Goal: Transaction & Acquisition: Register for event/course

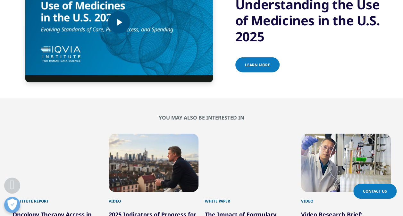
scroll to position [2114, 0]
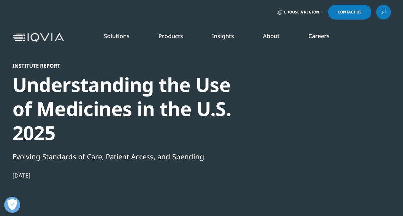
click at [229, 95] on link "Events & Webinars" at bounding box center [255, 98] width 98 height 7
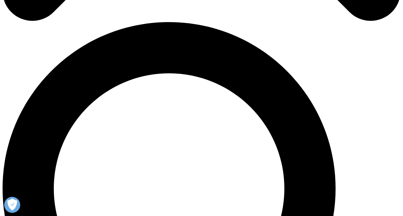
scroll to position [352, 0]
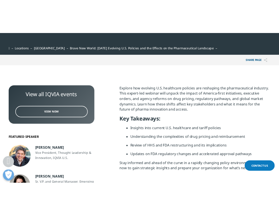
scroll to position [160, 0]
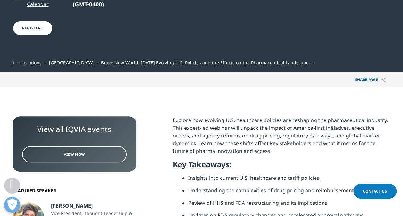
click at [26, 28] on link "Register" at bounding box center [32, 28] width 40 height 15
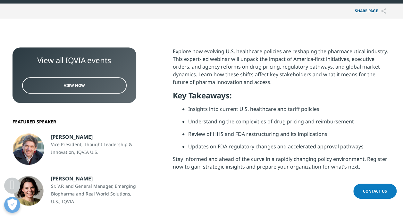
scroll to position [256, 0]
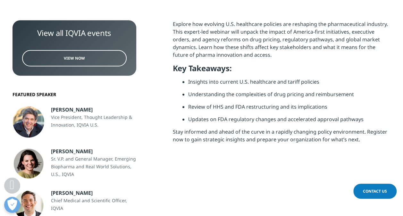
click at [90, 55] on link "View Now" at bounding box center [74, 58] width 104 height 16
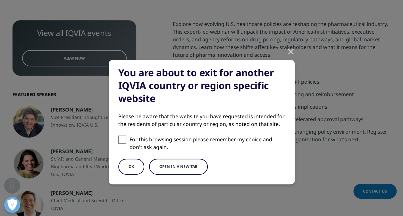
click at [134, 167] on button "OK" at bounding box center [131, 167] width 26 height 16
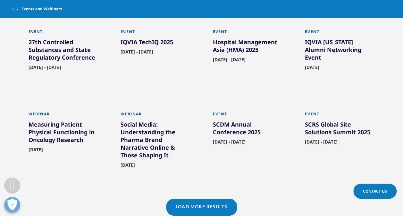
scroll to position [481, 0]
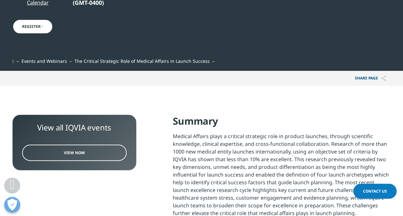
scroll to position [96, 0]
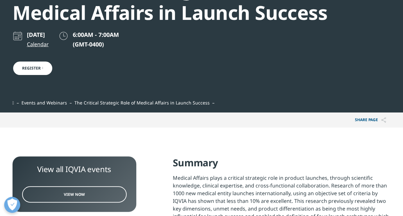
click at [42, 74] on link "Register" at bounding box center [32, 68] width 40 height 15
